Goal: Task Accomplishment & Management: Manage account settings

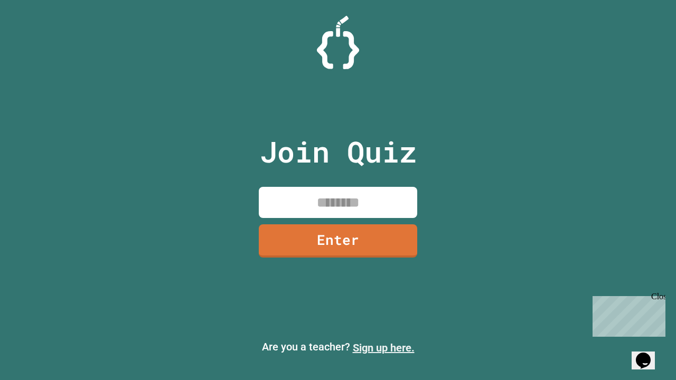
click at [384, 348] on link "Sign up here." at bounding box center [384, 348] width 62 height 13
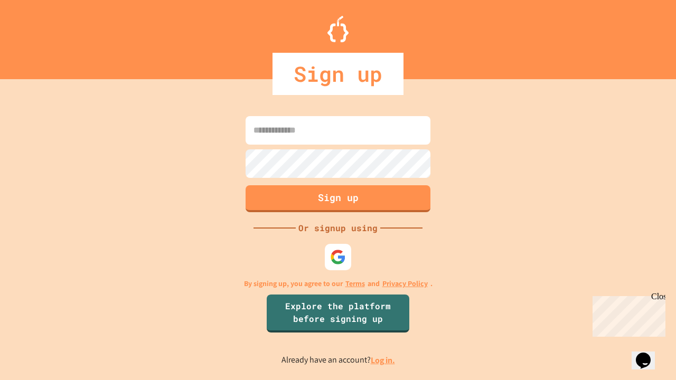
click at [384, 360] on link "Log in." at bounding box center [383, 360] width 24 height 11
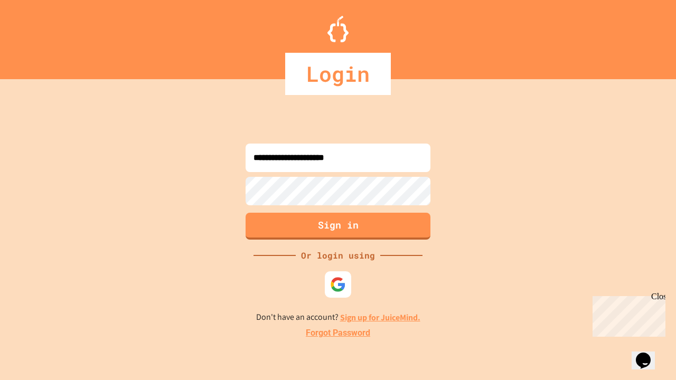
type input "**********"
